Goal: Task Accomplishment & Management: Manage account settings

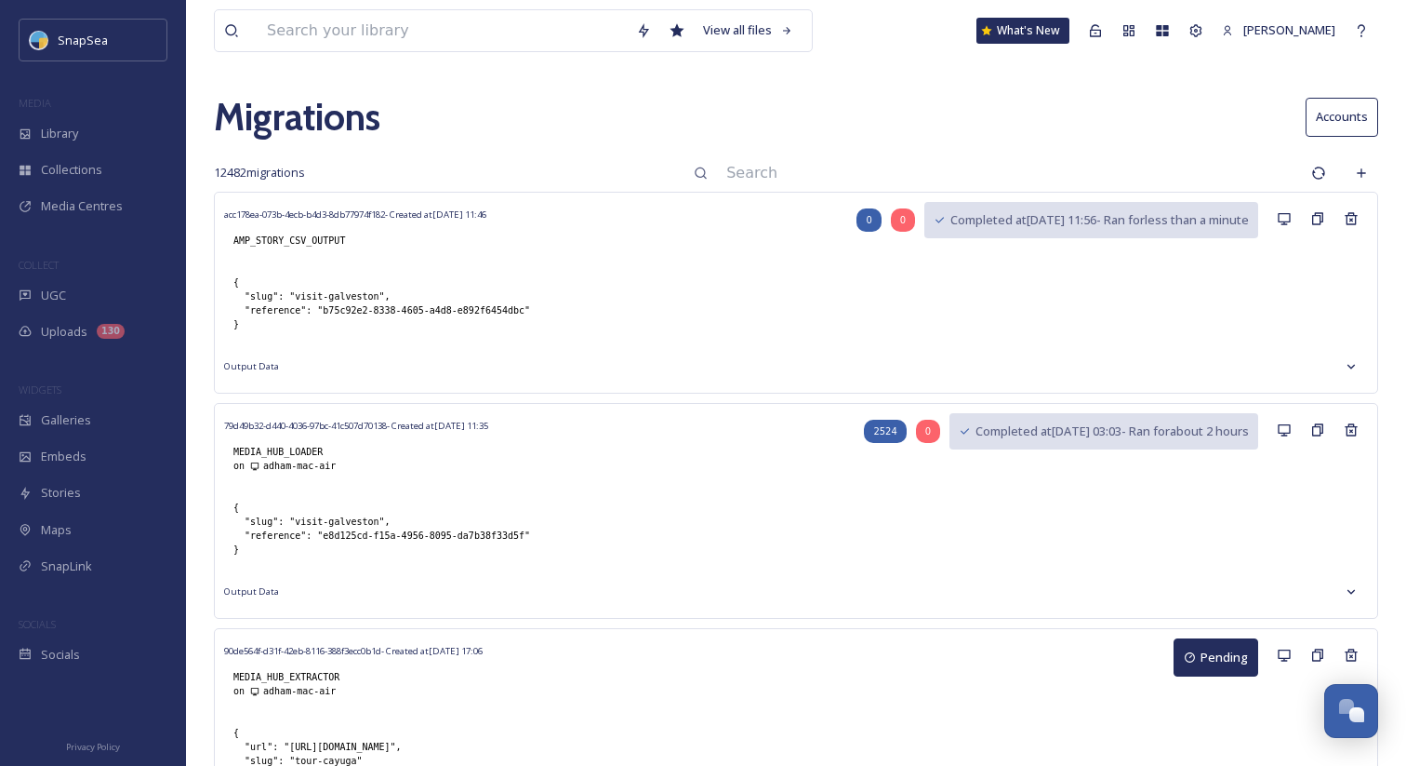
click at [852, 185] on input at bounding box center [1009, 173] width 585 height 41
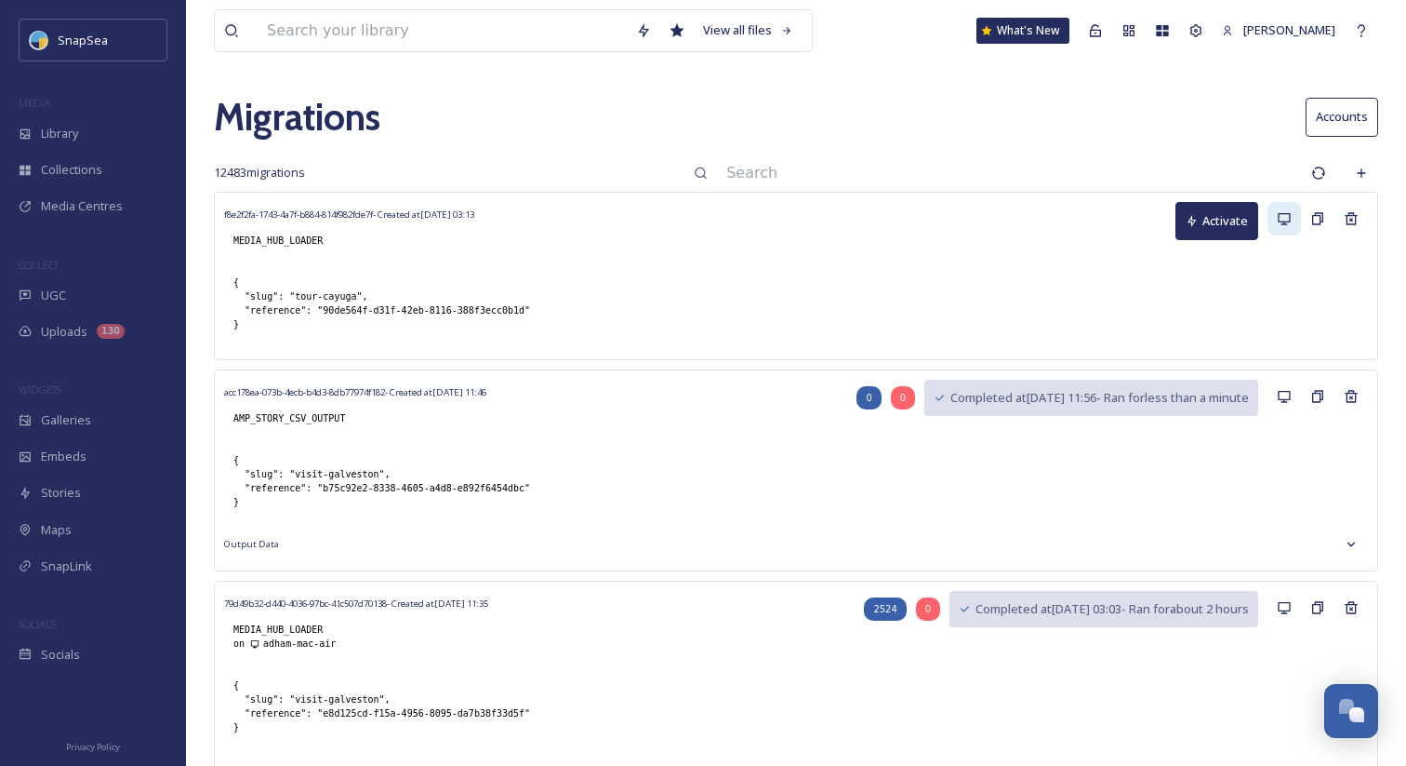
click at [1284, 225] on icon at bounding box center [1284, 218] width 15 height 15
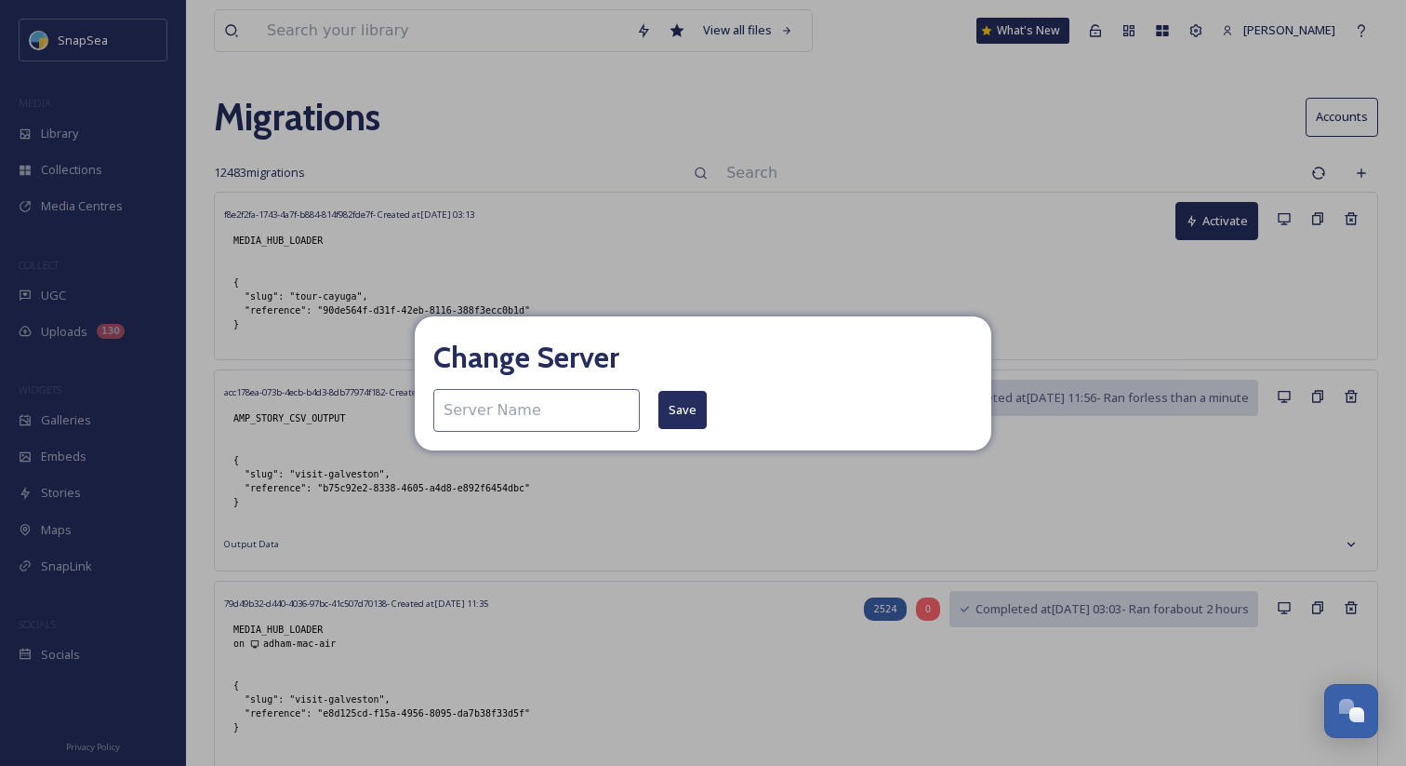
click at [566, 427] on input at bounding box center [536, 410] width 206 height 43
type input "adham-mac-air"
click at [659, 407] on button "Save" at bounding box center [683, 410] width 48 height 38
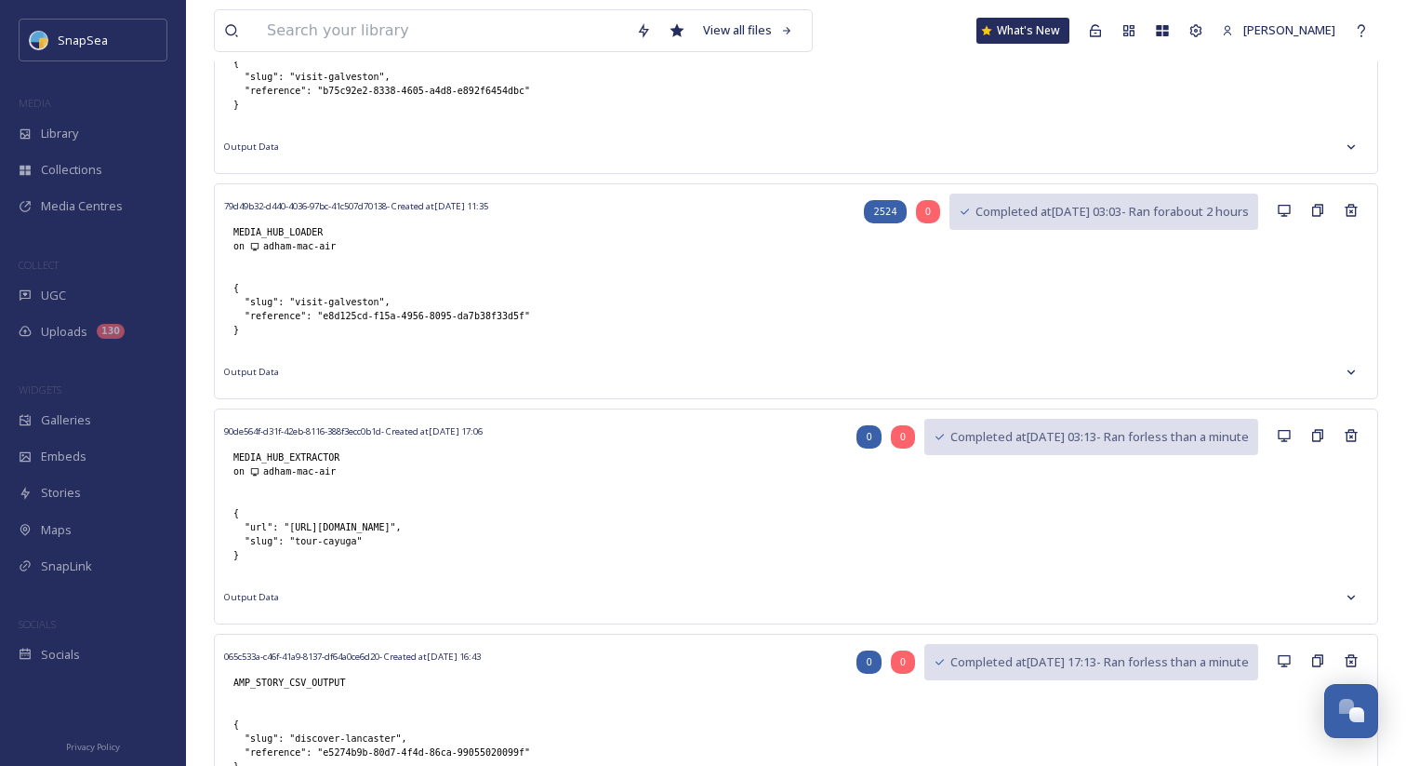
scroll to position [482, 0]
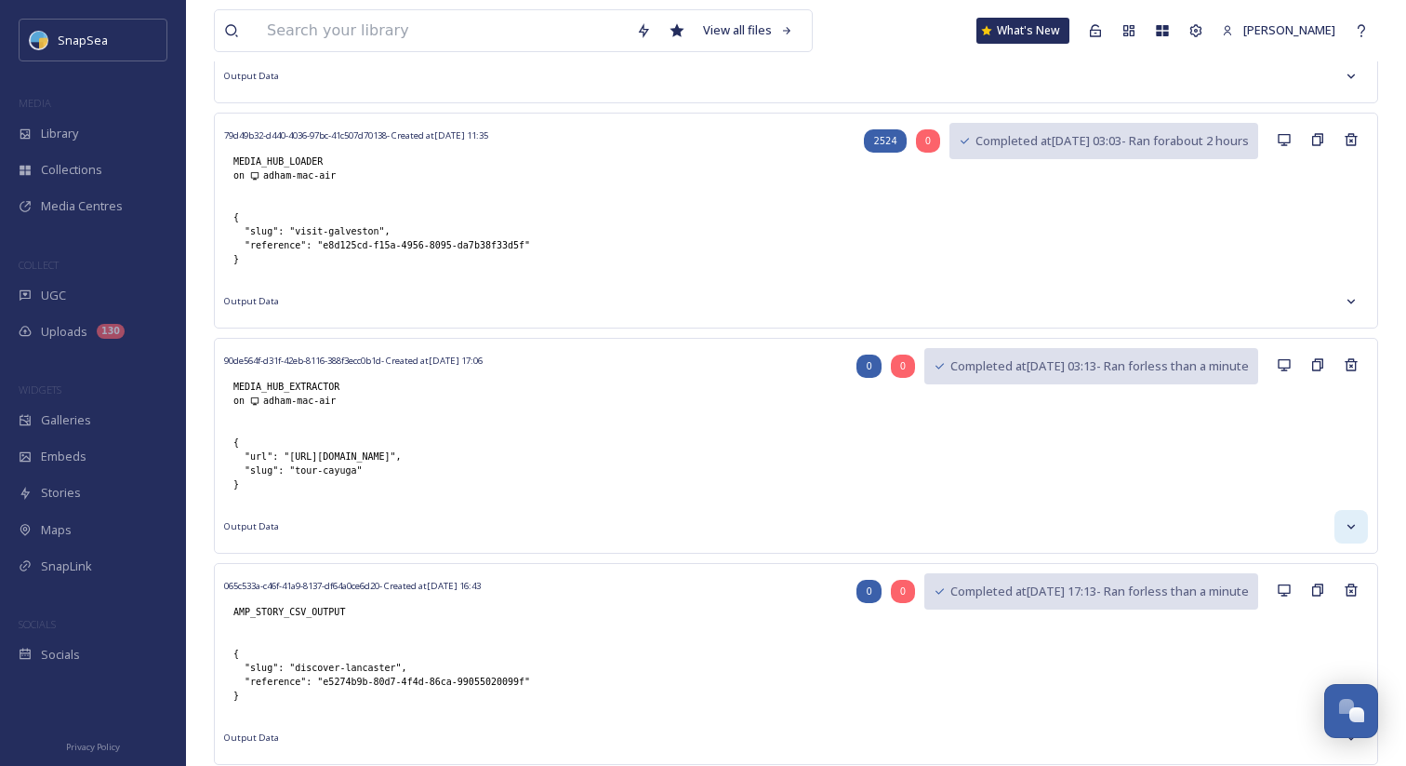
click at [1351, 526] on icon at bounding box center [1351, 526] width 15 height 15
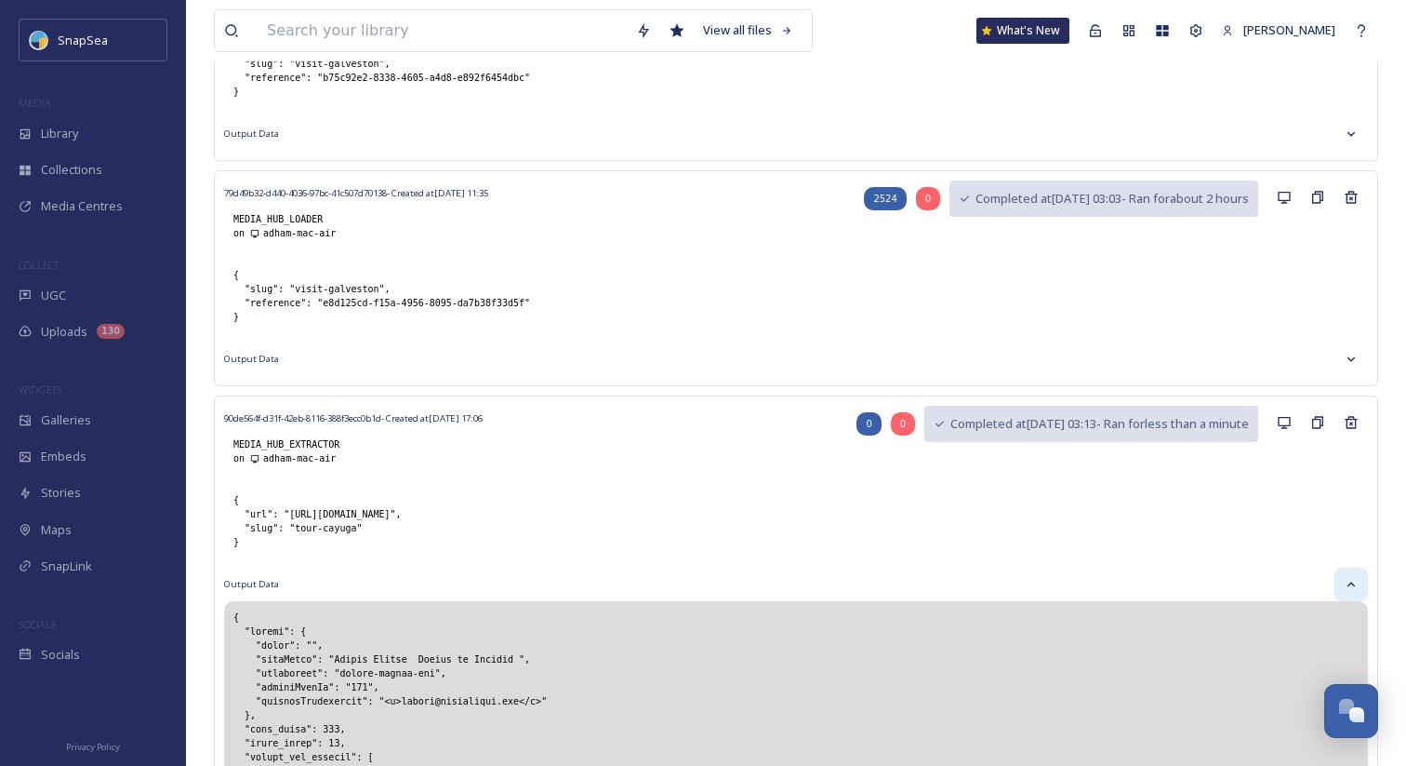
scroll to position [0, 0]
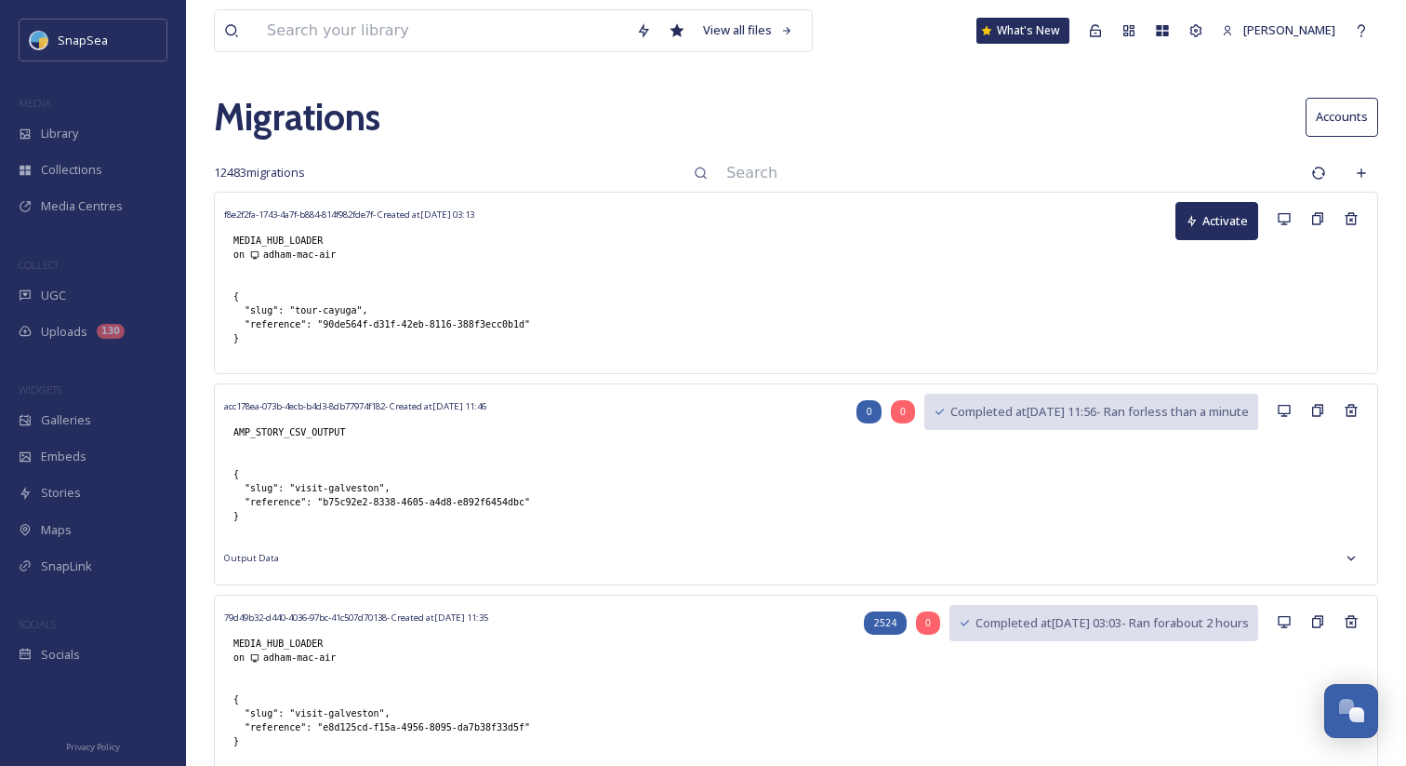
click at [1218, 220] on button "Activate" at bounding box center [1217, 221] width 83 height 38
click at [1027, 172] on input at bounding box center [1009, 173] width 585 height 41
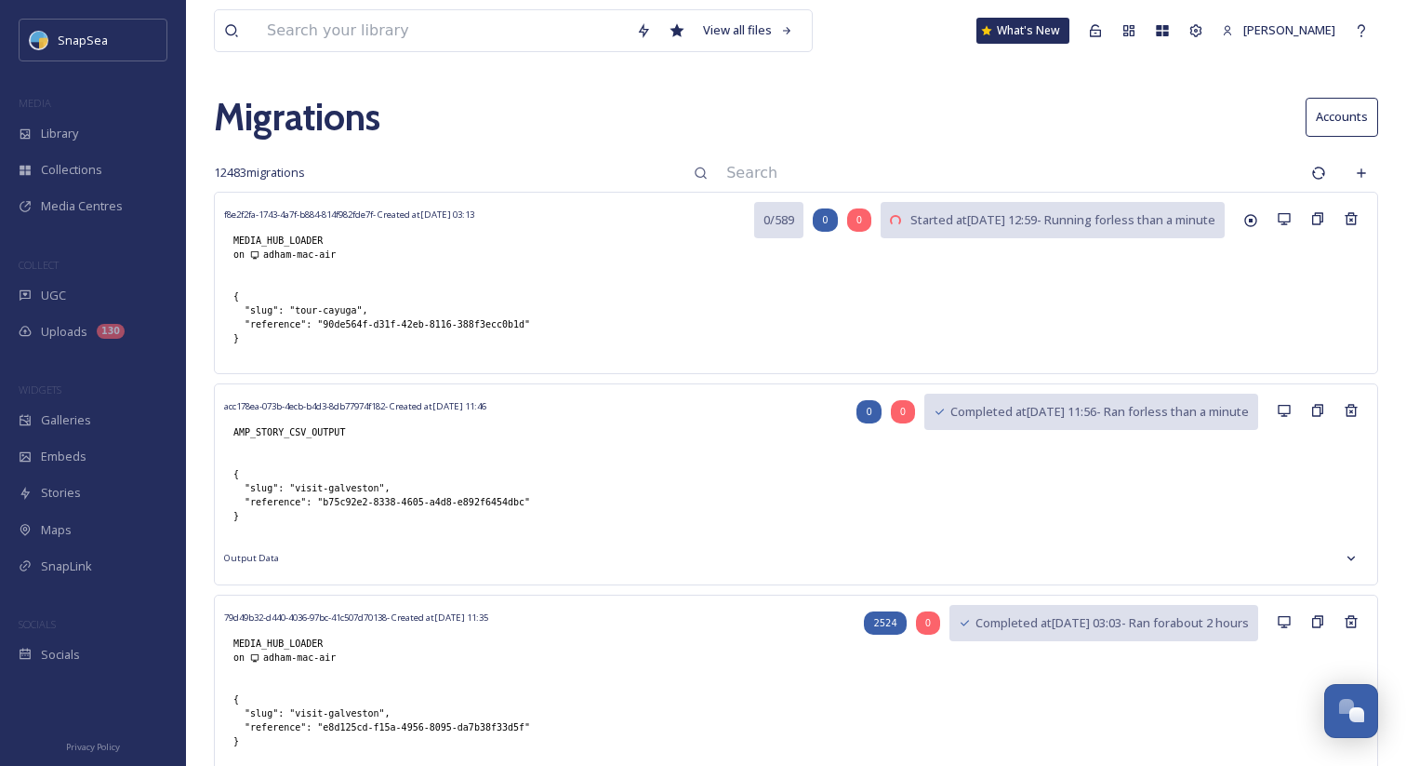
click at [1008, 166] on input at bounding box center [1009, 173] width 585 height 41
click at [1015, 182] on input at bounding box center [1009, 173] width 585 height 41
